Goal: Entertainment & Leisure: Consume media (video, audio)

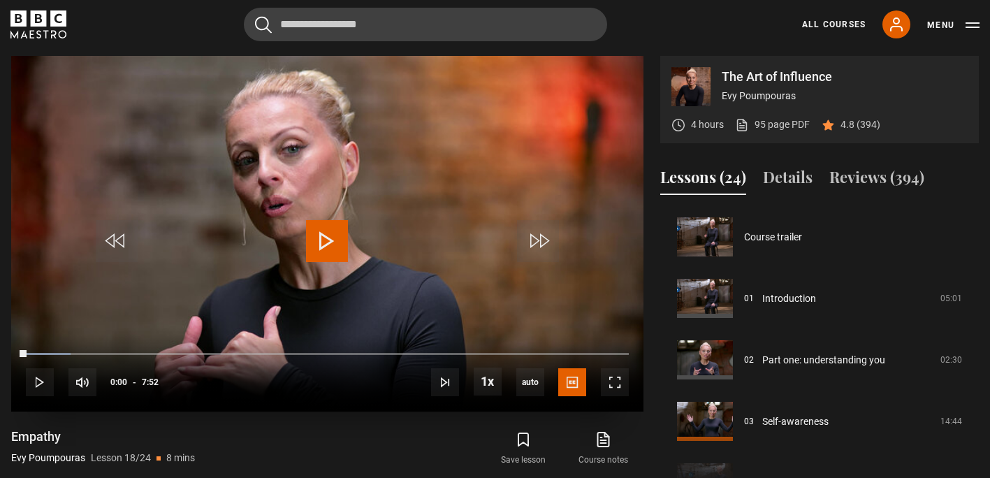
scroll to position [1045, 0]
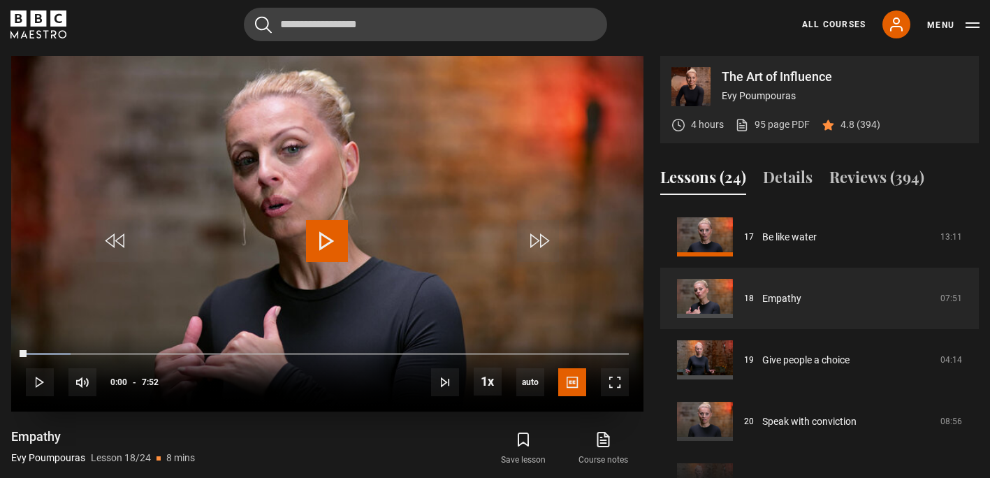
click at [320, 238] on span "Video Player" at bounding box center [327, 241] width 42 height 42
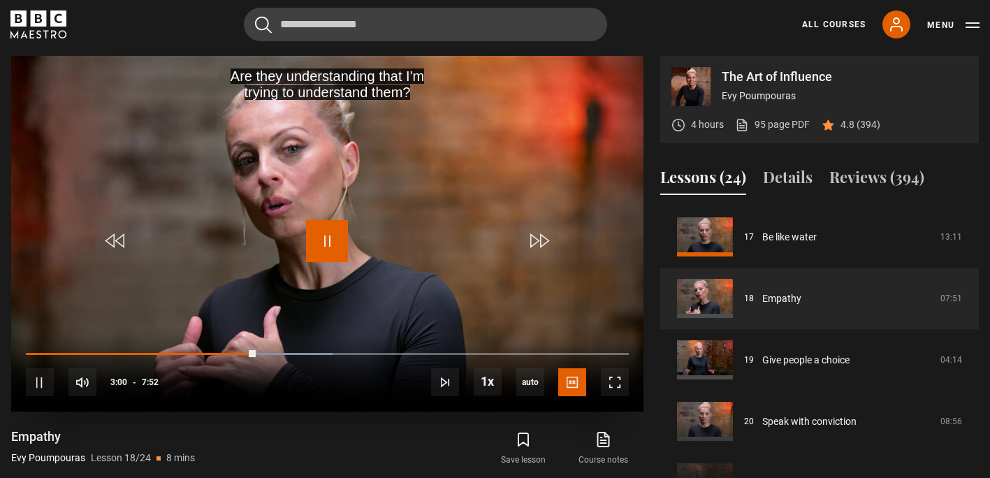
click at [343, 241] on span "Video Player" at bounding box center [327, 241] width 42 height 42
click at [331, 240] on span "Video Player" at bounding box center [327, 241] width 42 height 42
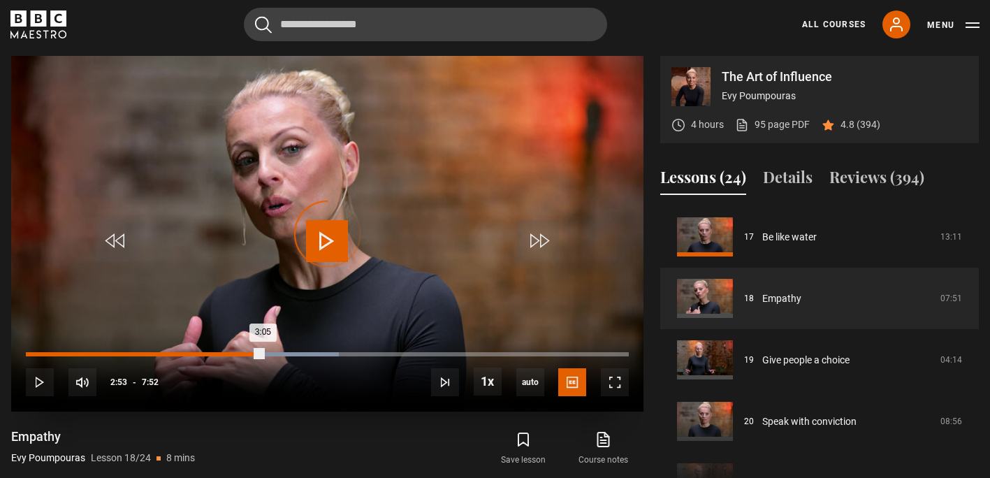
click at [248, 353] on div "2:53" at bounding box center [248, 354] width 2 height 4
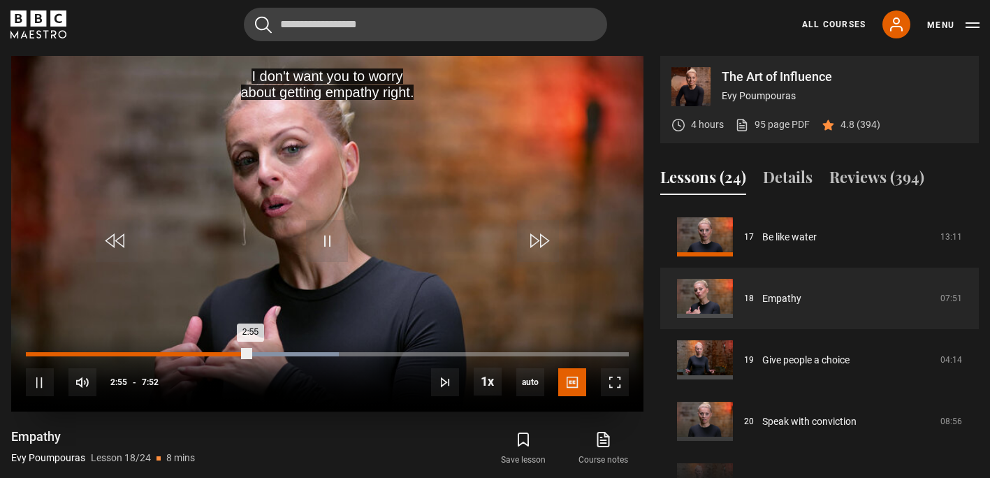
click at [237, 354] on div "Loaded : 51.96% 2:45 2:55" at bounding box center [327, 354] width 603 height 4
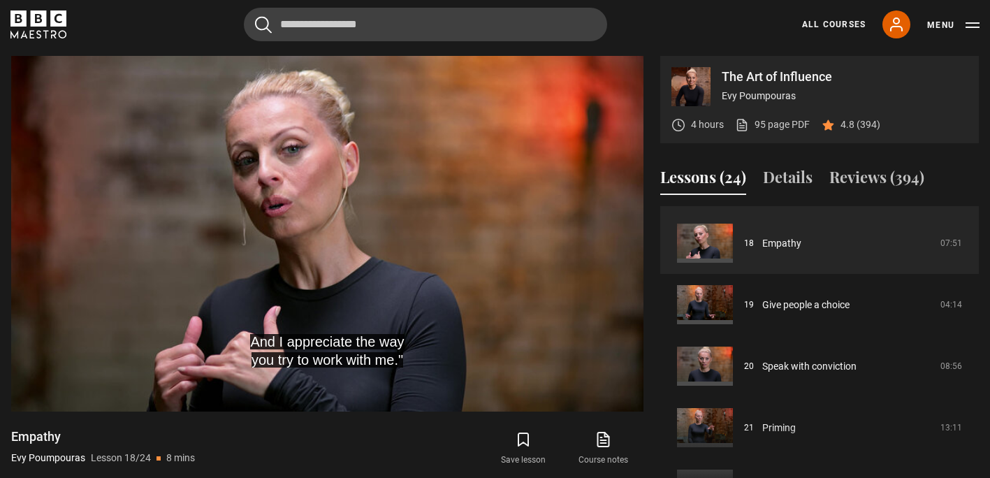
scroll to position [1115, 0]
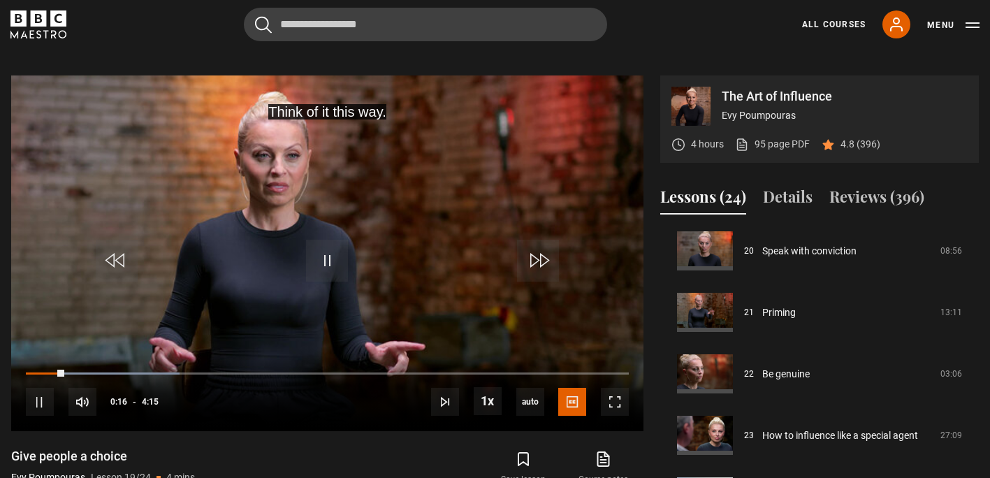
scroll to position [559, 0]
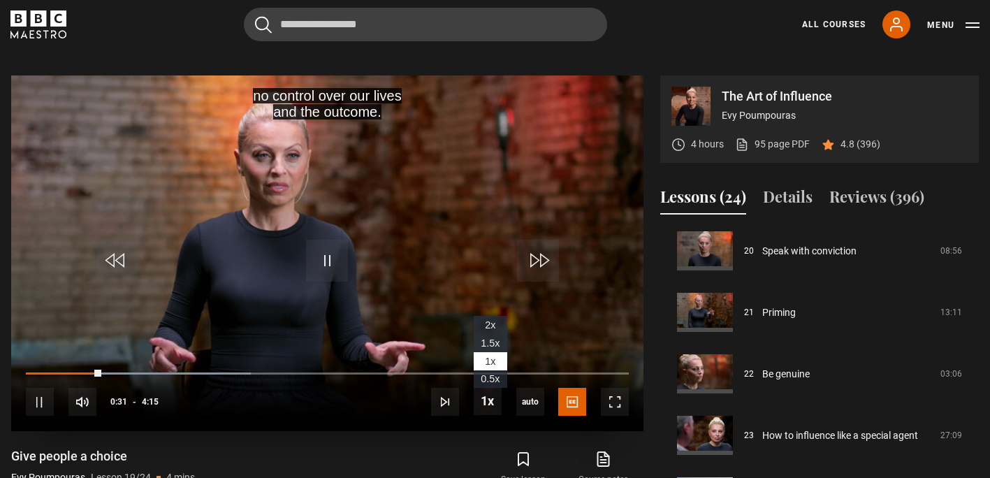
click at [484, 340] on span "1.5x" at bounding box center [489, 342] width 19 height 11
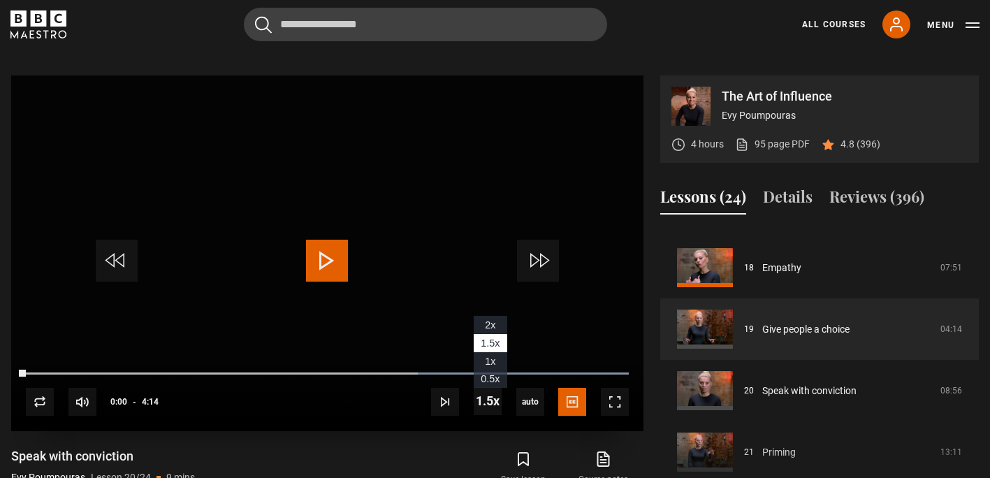
click at [480, 358] on li "1x" at bounding box center [491, 361] width 34 height 18
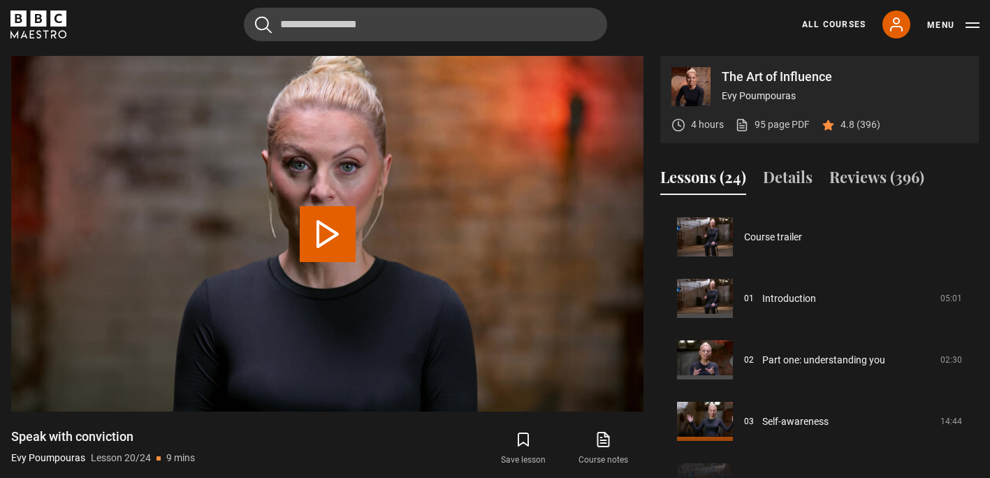
scroll to position [1168, 0]
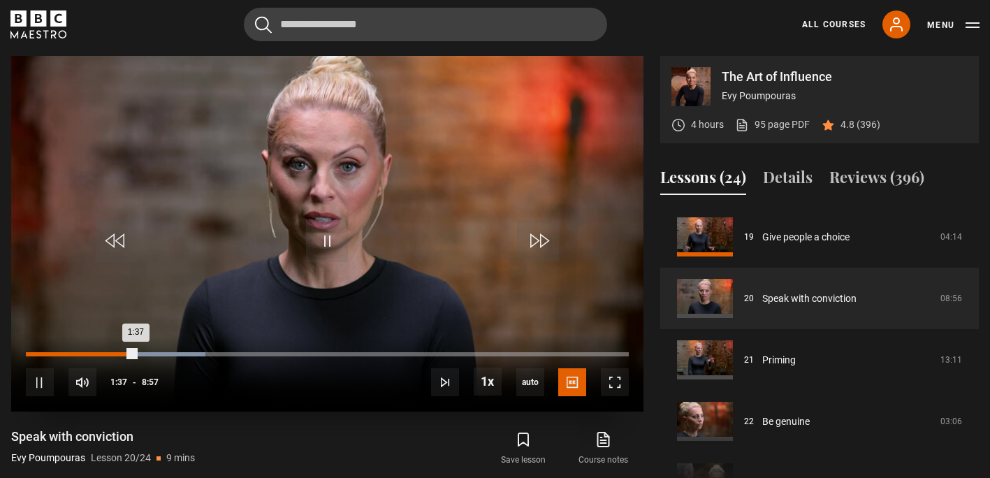
click at [118, 354] on div "Loaded : 29.82% 1:12 1:37" at bounding box center [327, 354] width 603 height 4
click at [127, 352] on div "Loaded : 31.69% 1:30 1:50" at bounding box center [327, 354] width 603 height 4
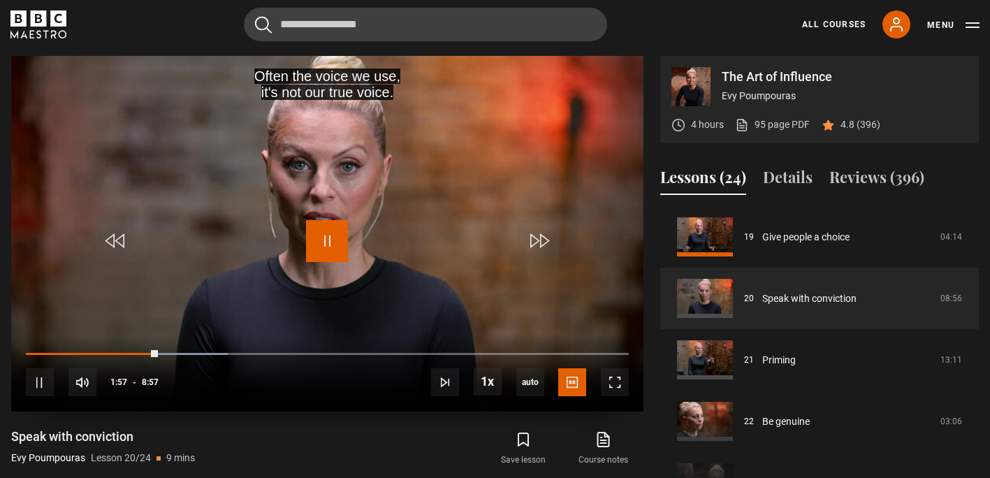
click at [325, 249] on span "Video Player" at bounding box center [327, 241] width 42 height 42
drag, startPoint x: 329, startPoint y: 238, endPoint x: 329, endPoint y: 247, distance: 9.1
click at [329, 238] on span "Video Player" at bounding box center [327, 241] width 42 height 42
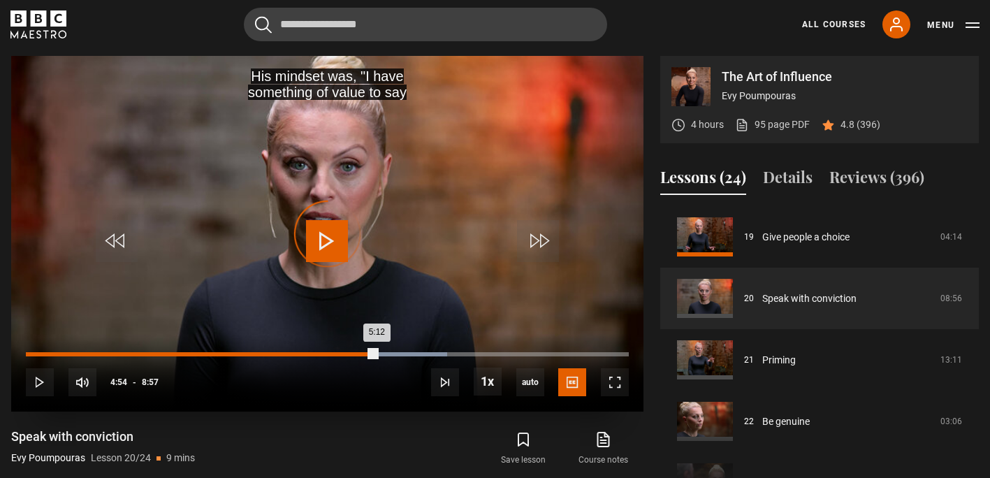
click at [356, 354] on div "5:12" at bounding box center [201, 354] width 351 height 4
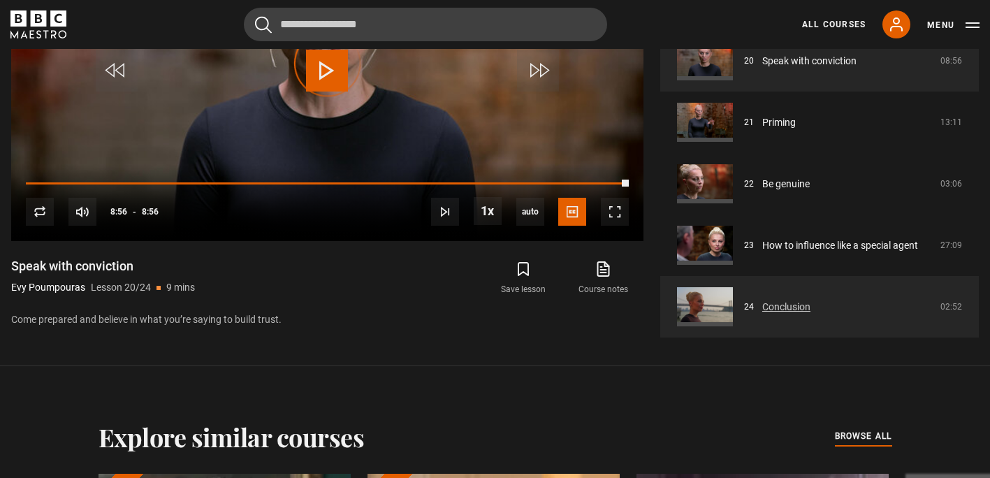
scroll to position [788, 0]
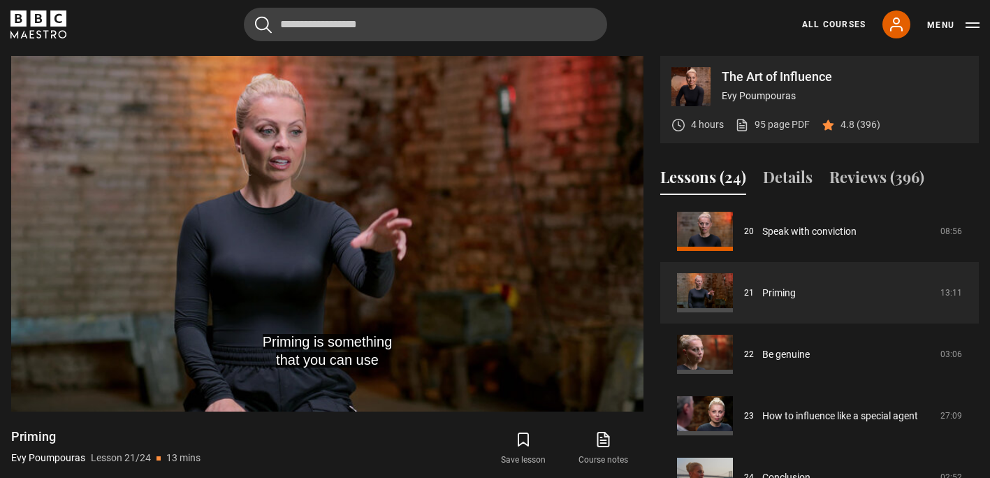
scroll to position [578, 0]
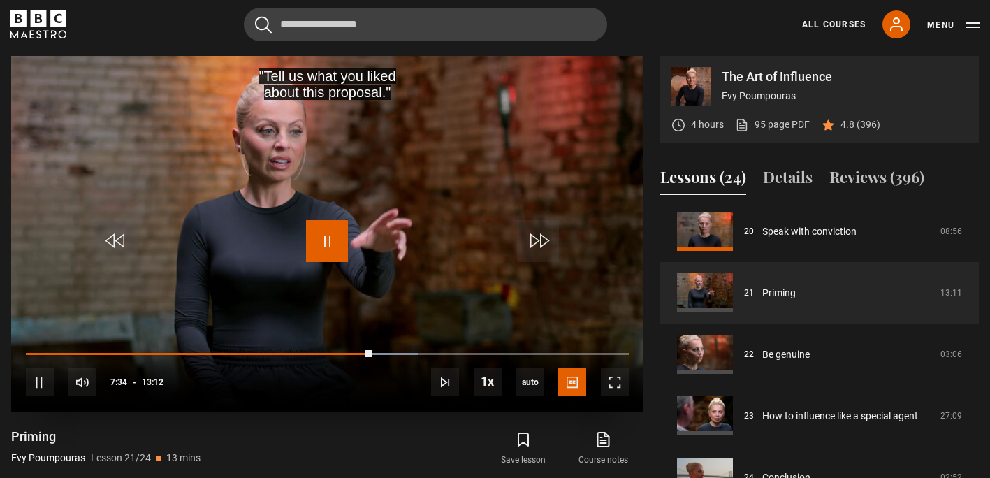
click at [329, 247] on span "Video Player" at bounding box center [327, 241] width 42 height 42
click at [116, 233] on span "Video Player" at bounding box center [117, 241] width 42 height 42
click at [326, 236] on span "Video Player" at bounding box center [327, 241] width 42 height 42
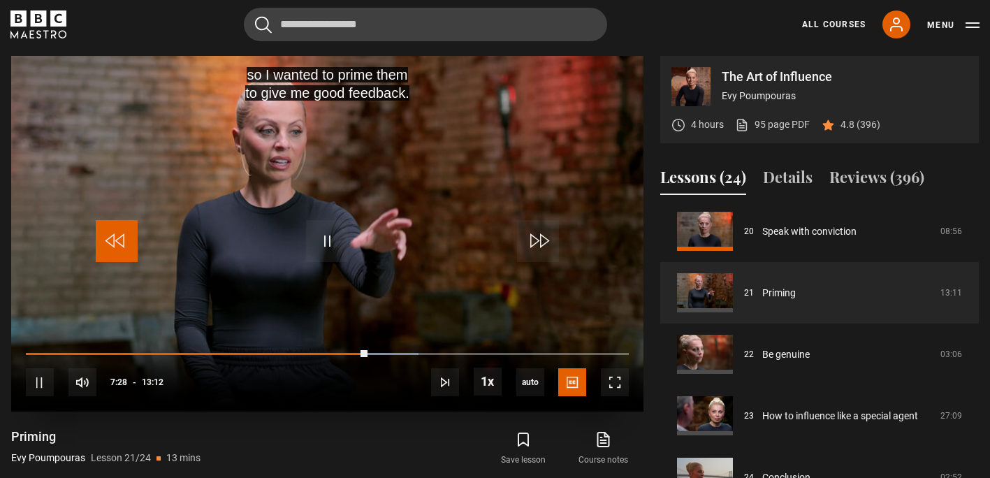
click at [110, 241] on span "Video Player" at bounding box center [117, 241] width 42 height 42
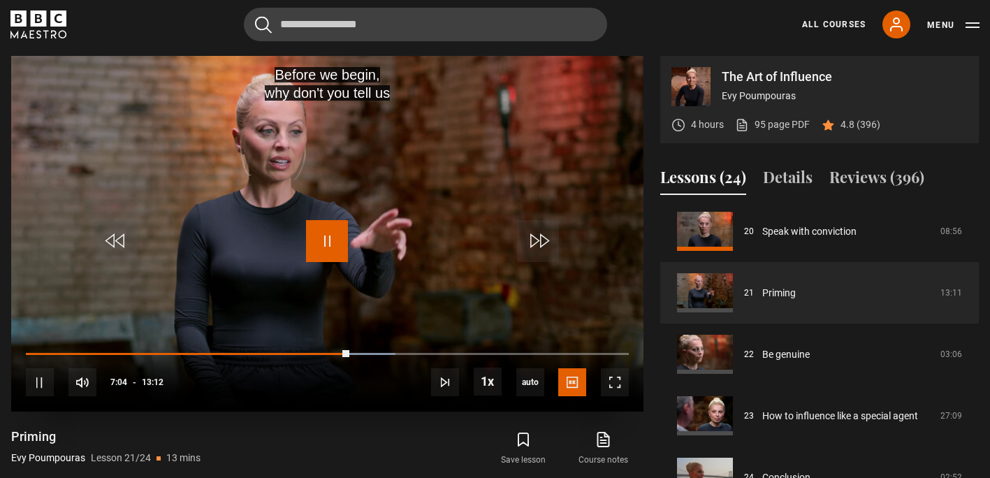
click at [321, 241] on span "Video Player" at bounding box center [327, 241] width 42 height 42
click at [323, 244] on span "Video Player" at bounding box center [327, 241] width 42 height 42
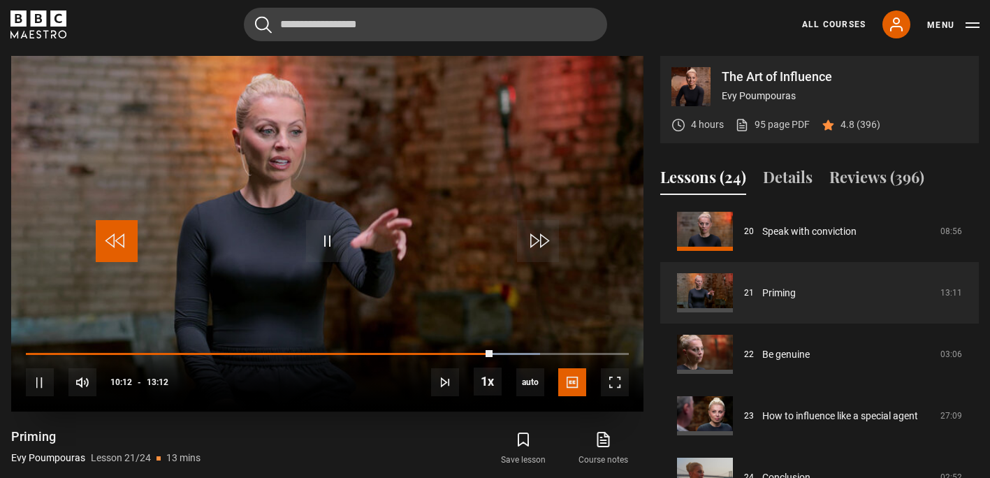
click at [111, 237] on span "Video Player" at bounding box center [117, 241] width 42 height 42
click at [110, 237] on span "Video Player" at bounding box center [117, 241] width 42 height 42
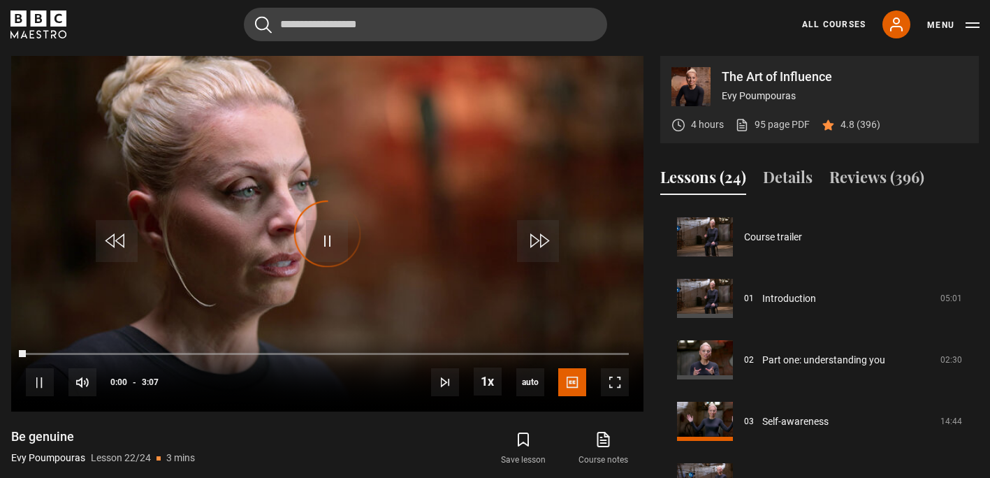
scroll to position [1235, 0]
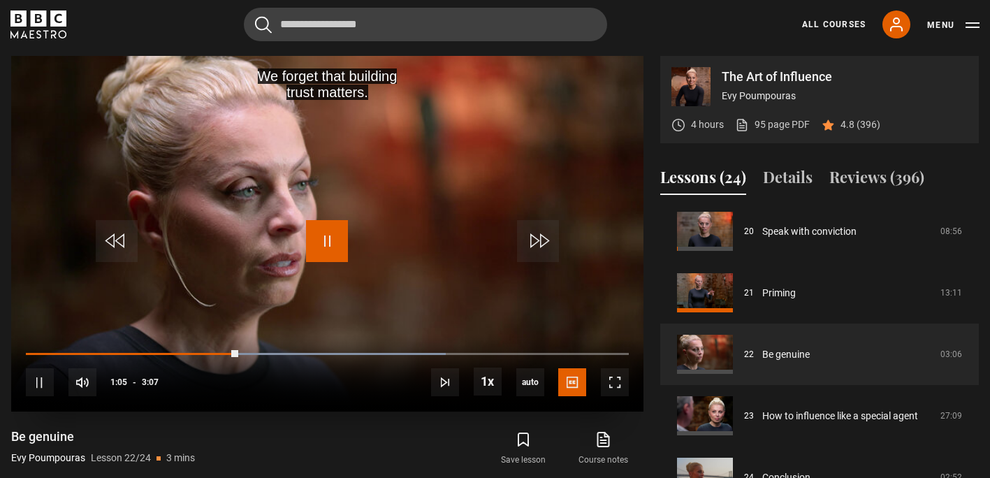
click at [327, 242] on span "Video Player" at bounding box center [327, 241] width 42 height 42
